Goal: Check status: Check status

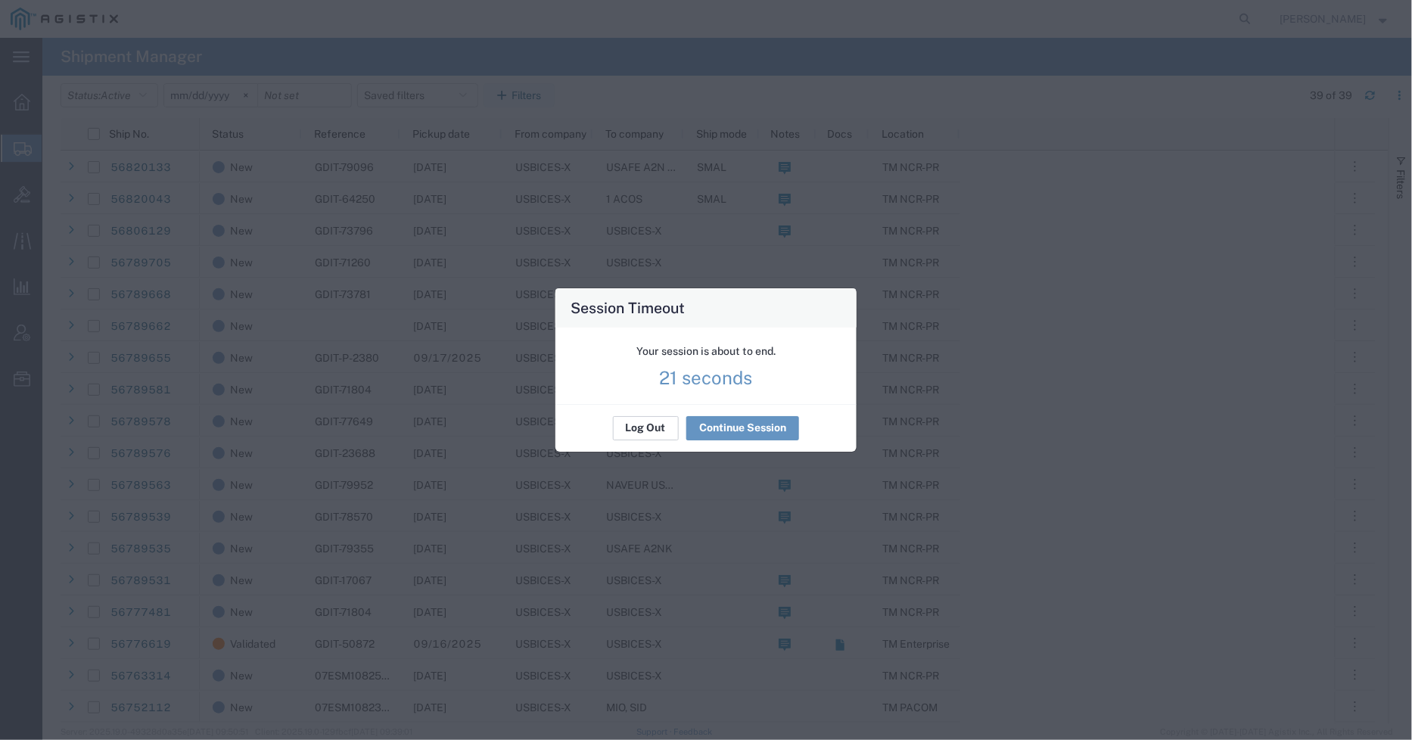
click at [638, 434] on button "Log Out" at bounding box center [646, 428] width 66 height 24
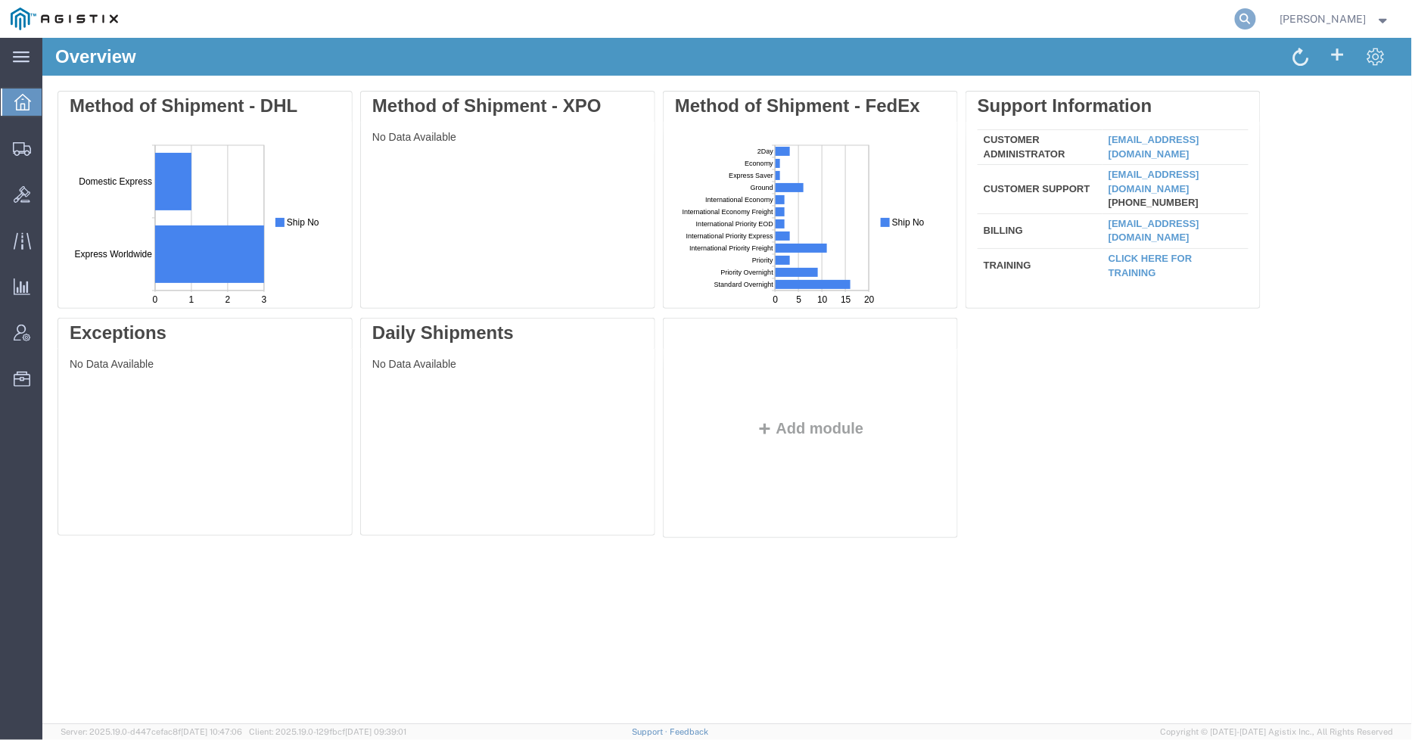
click at [1251, 16] on icon at bounding box center [1245, 18] width 21 height 21
click at [1053, 26] on input "search" at bounding box center [1005, 19] width 460 height 36
type input "56164420"
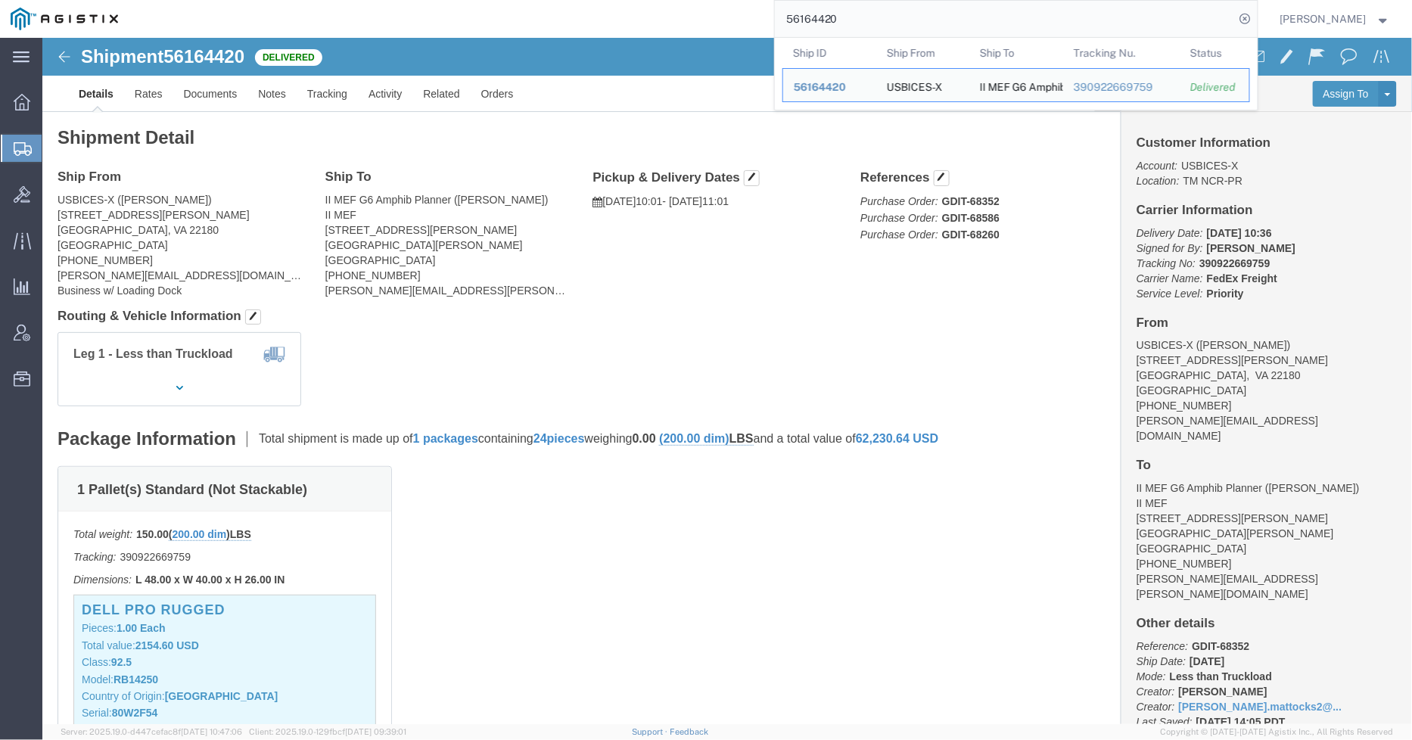
click div "Leg 1 - Less than Truckload"
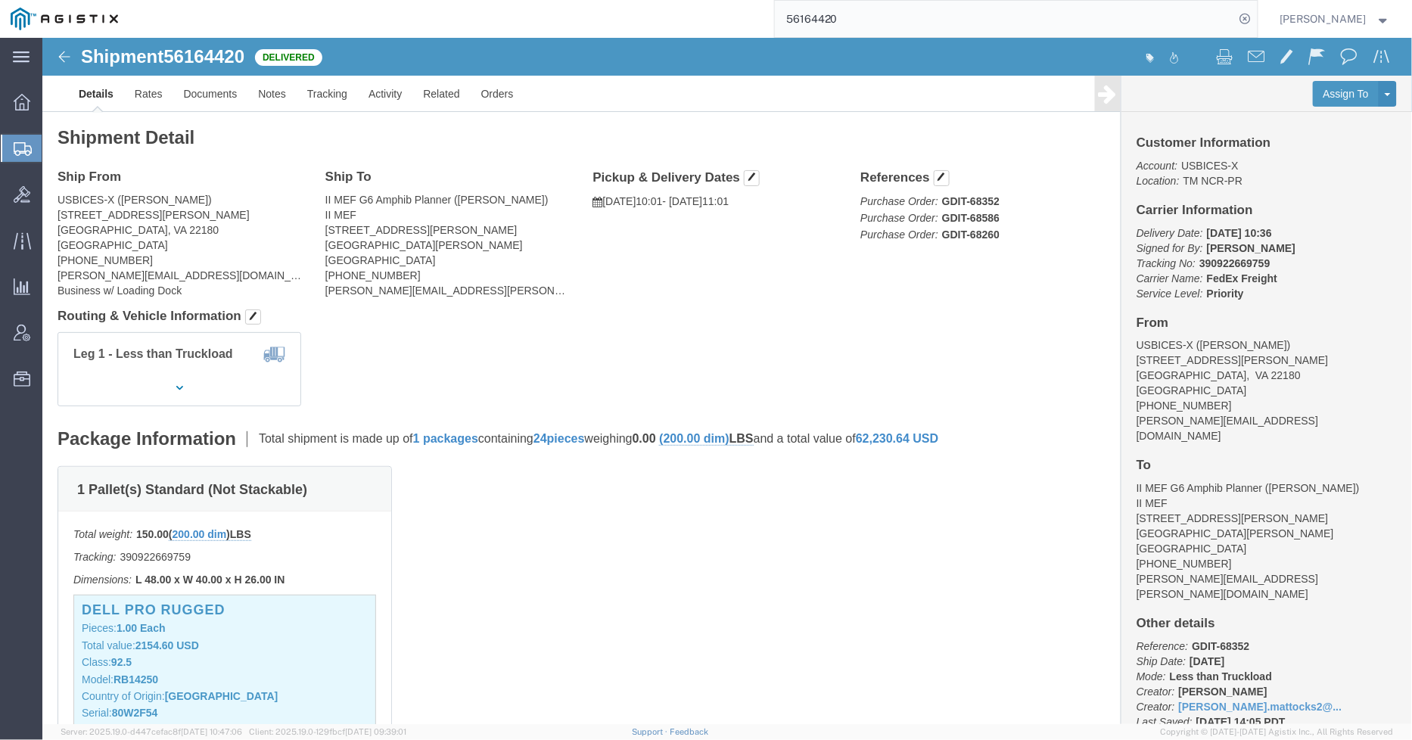
click div "1 Pallet(s) Standard (Not Stackable) Total weight: 150.00 ( 200.00 dim ) LBS Tr…"
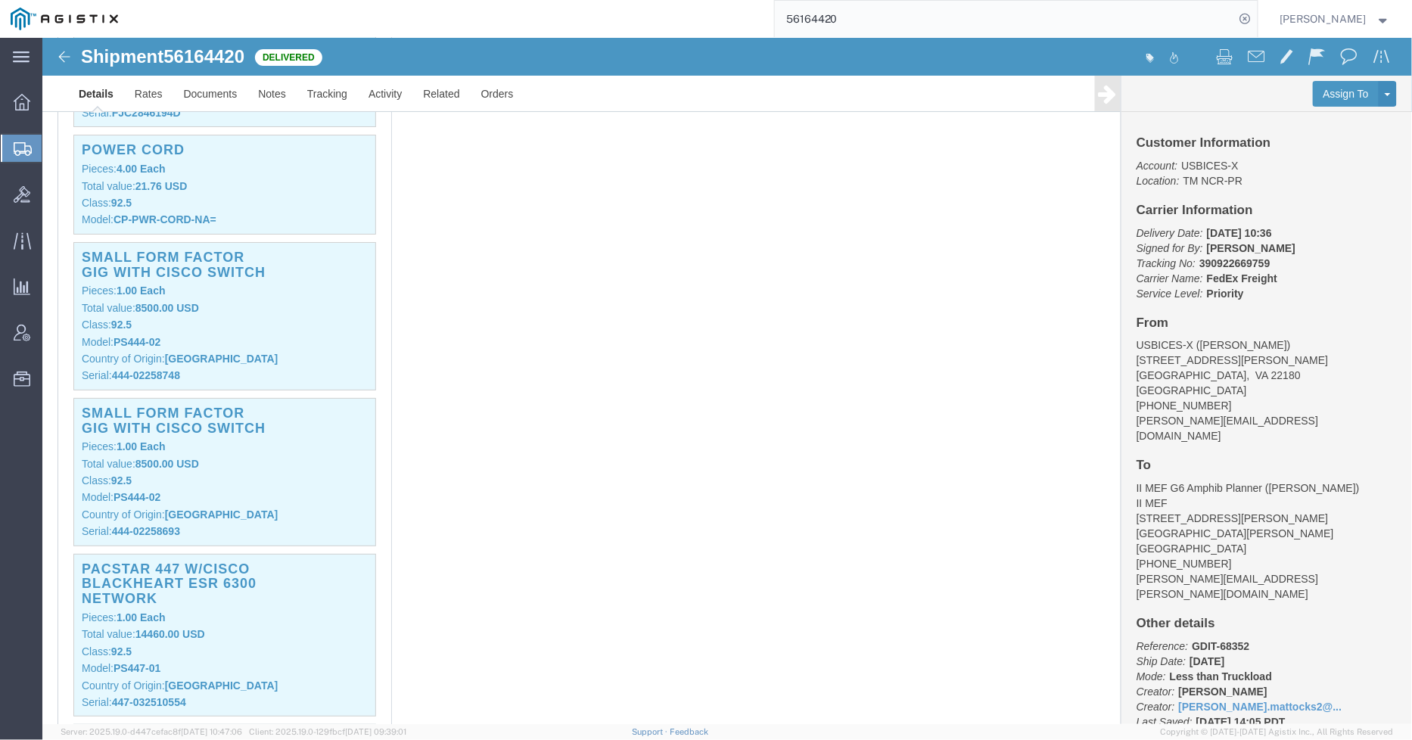
scroll to position [2017, 0]
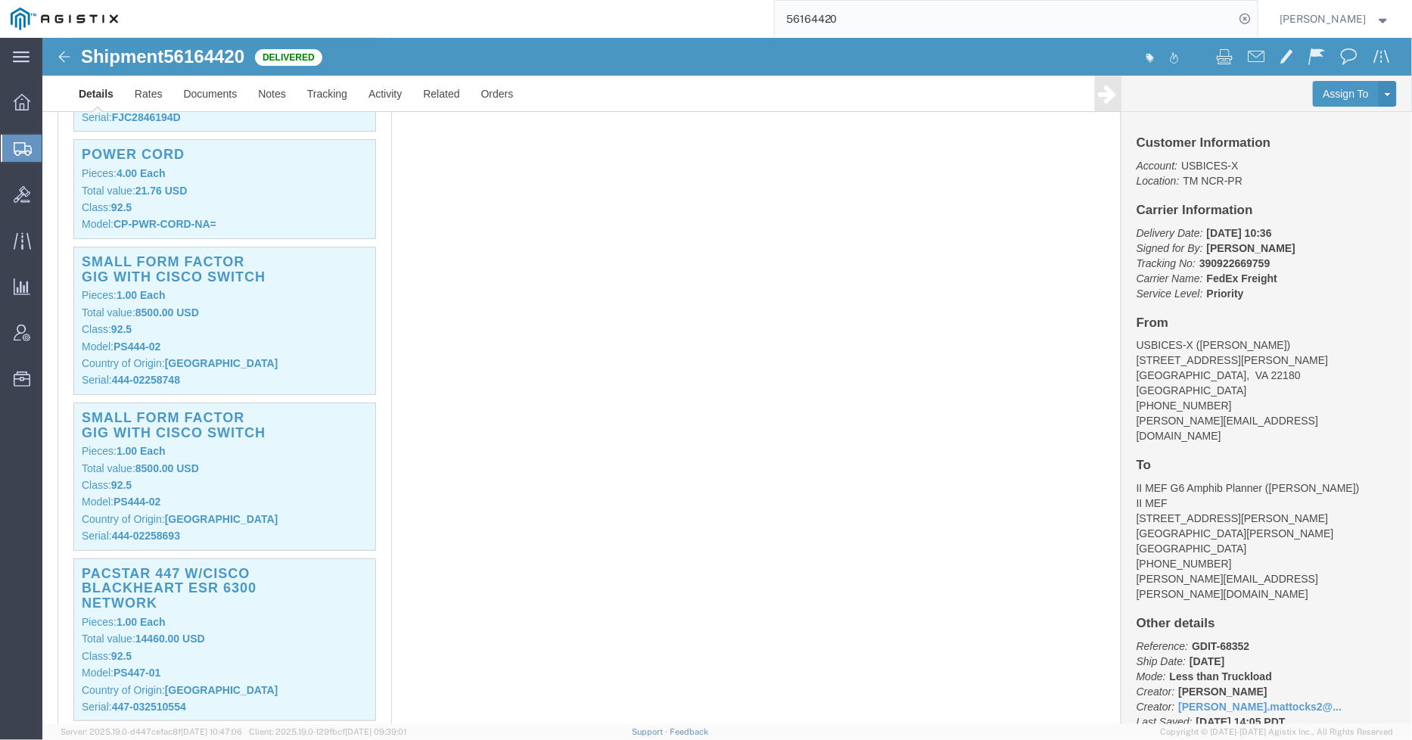
drag, startPoint x: 1135, startPoint y: 592, endPoint x: 1202, endPoint y: 591, distance: 67.3
click p "Reference: GDIT-68352 Ship Date: [DATE] Mode: Less than Truckload Creator: [PER…"
drag, startPoint x: 437, startPoint y: 356, endPoint x: 453, endPoint y: 356, distance: 15.9
click div "1 Pallet(s) Standard (Not Stackable) Total weight: 150.00 ( 200.00 dim ) LBS Tr…"
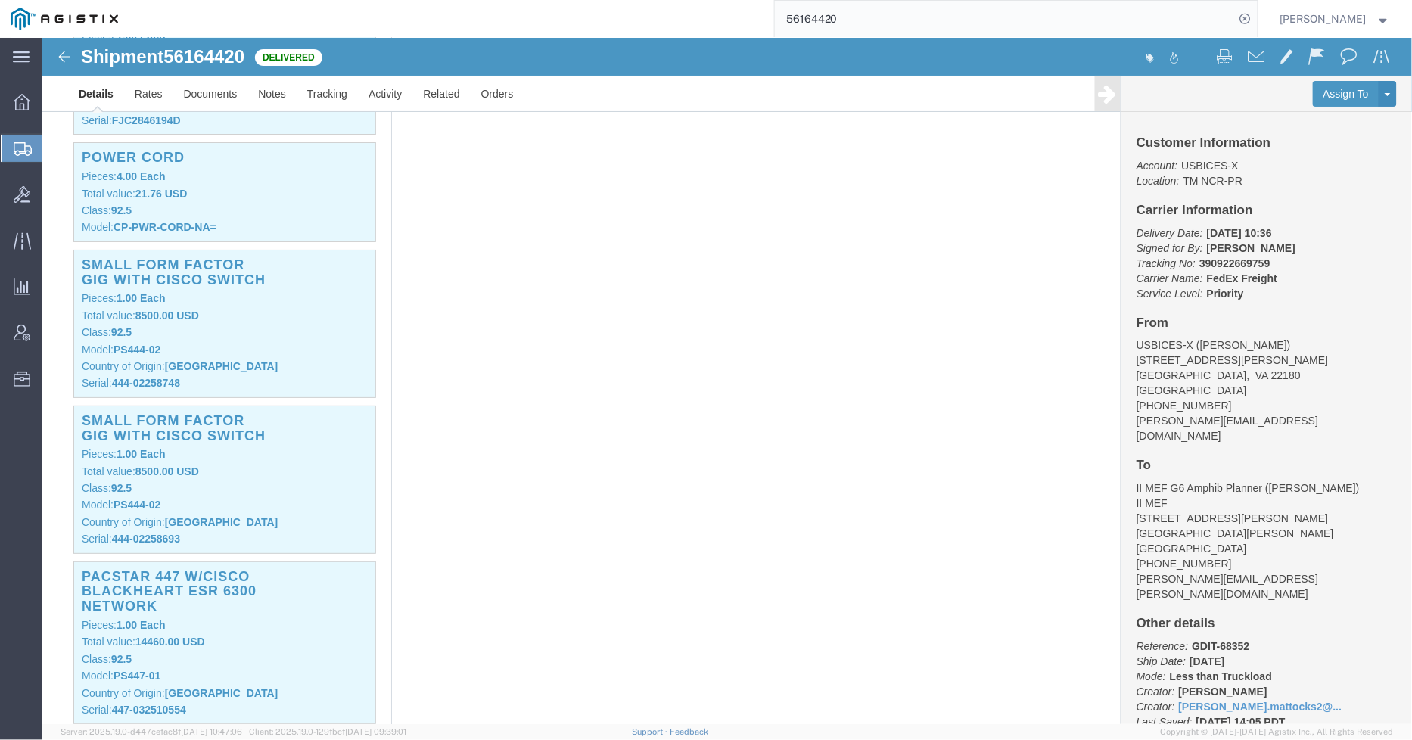
scroll to position [2185, 0]
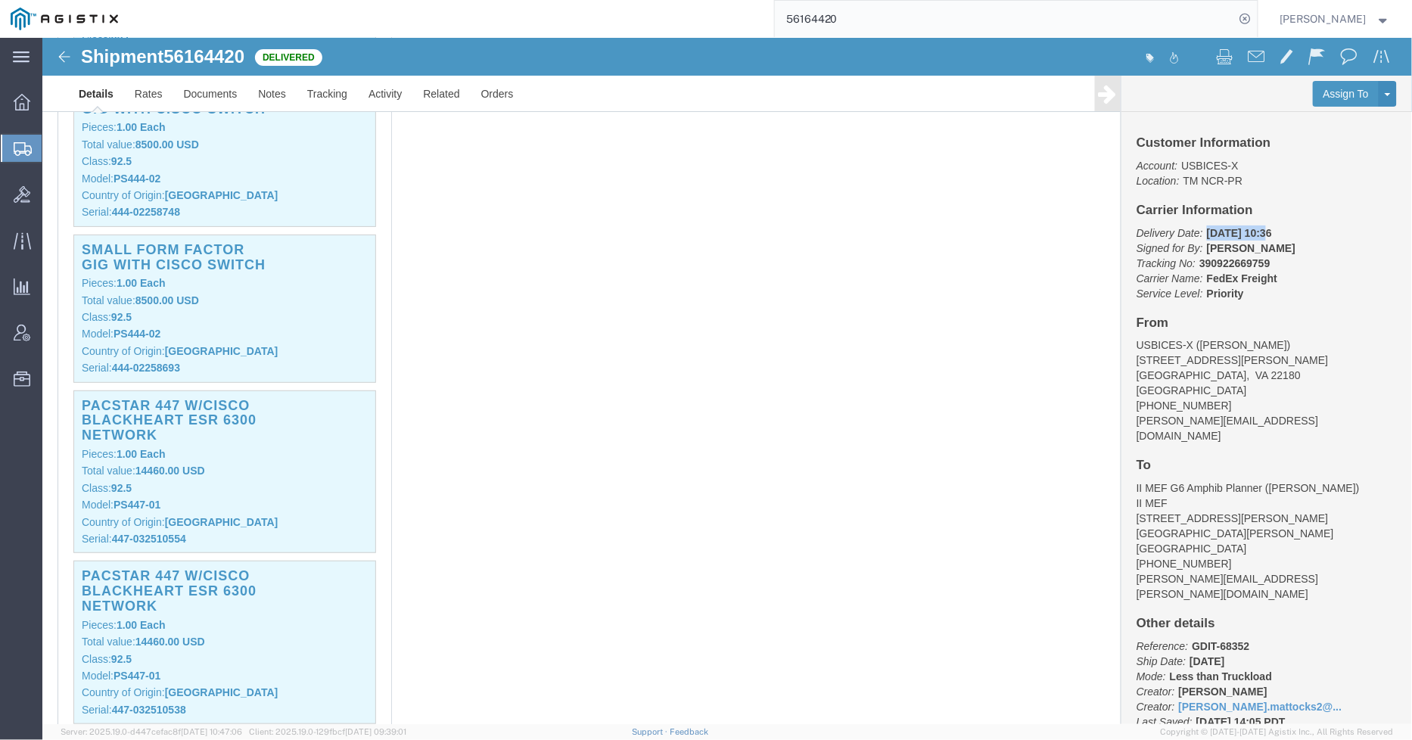
drag, startPoint x: 1157, startPoint y: 195, endPoint x: 1212, endPoint y: 197, distance: 55.2
click b "[DATE] 10:36"
click div "1 Pallet(s) Standard (Not Stackable) Total weight: 150.00 ( 200.00 dim ) LBS Tr…"
